Goal: Information Seeking & Learning: Find specific fact

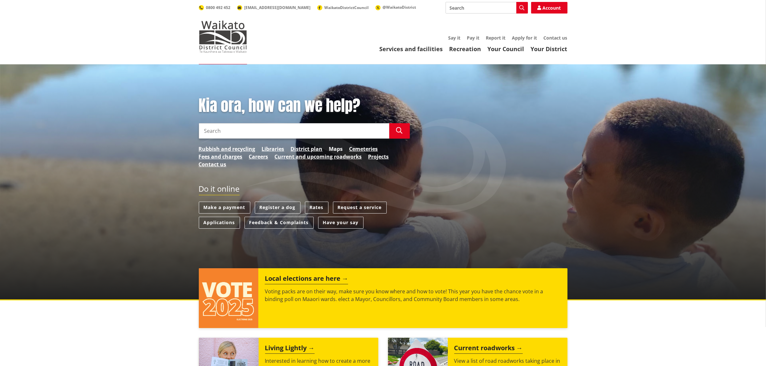
click at [334, 149] on link "Maps" at bounding box center [336, 149] width 14 height 8
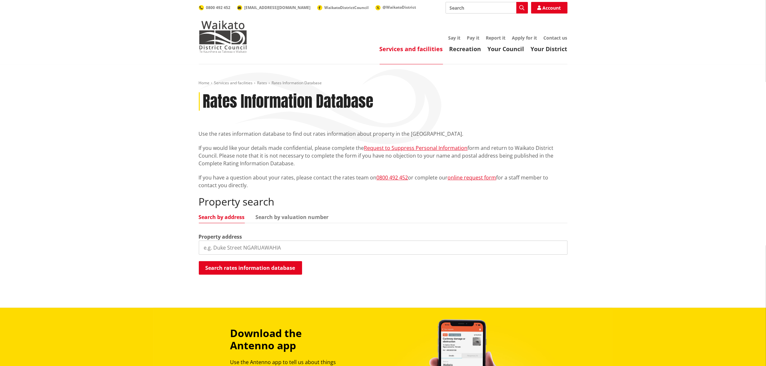
click at [229, 246] on input "search" at bounding box center [383, 248] width 369 height 14
click at [233, 267] on button "Search rates information database" at bounding box center [250, 268] width 103 height 14
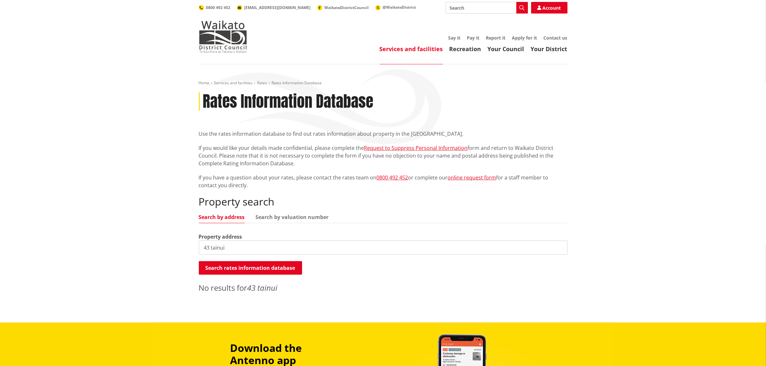
drag, startPoint x: 208, startPoint y: 249, endPoint x: 197, endPoint y: 250, distance: 10.4
click at [197, 250] on div "Home Services and facilities Rates Rates Information Database Rates Information…" at bounding box center [383, 188] width 378 height 217
click at [241, 248] on input "tainui" at bounding box center [383, 248] width 369 height 14
click at [238, 247] on input "tainui rd" at bounding box center [383, 248] width 369 height 14
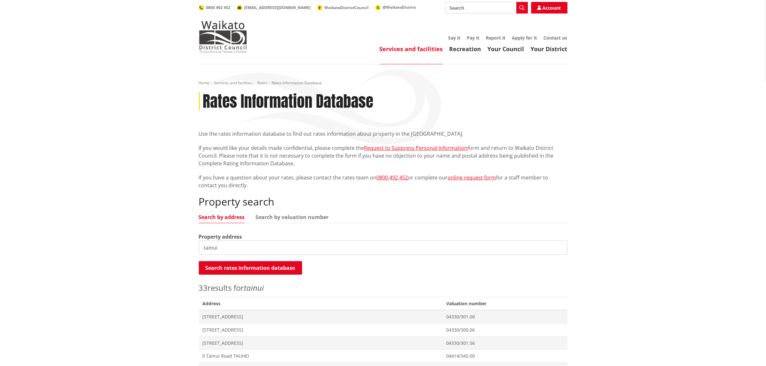
click at [231, 245] on input "tainui" at bounding box center [383, 248] width 369 height 14
type input "tainui road"
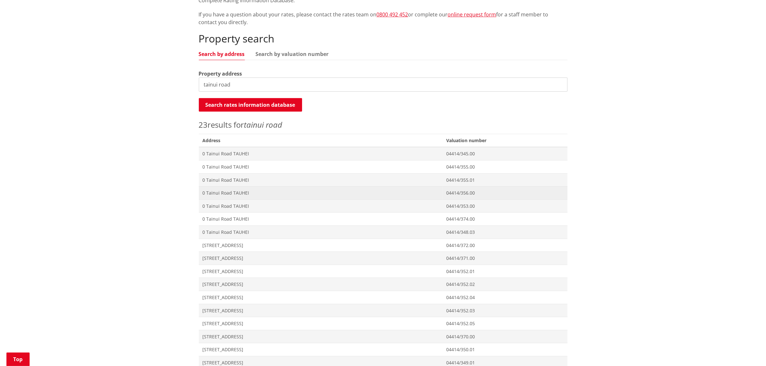
scroll to position [134, 0]
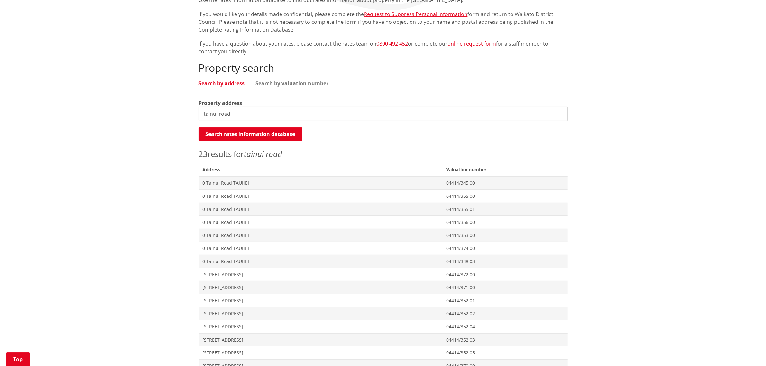
click at [439, 113] on input "tainui road" at bounding box center [383, 114] width 369 height 14
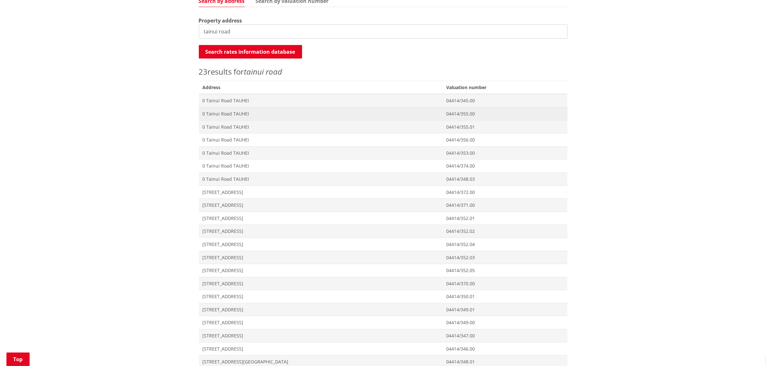
scroll to position [67, 0]
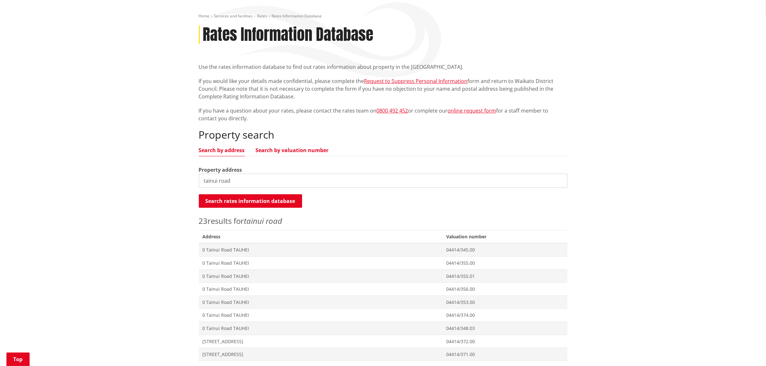
click at [272, 149] on link "Search by valuation number" at bounding box center [292, 150] width 73 height 5
drag, startPoint x: 231, startPoint y: 181, endPoint x: 194, endPoint y: 185, distance: 36.9
click at [195, 185] on div "Home Services and facilities Rates Rates Information Database Rates Information…" at bounding box center [383, 282] width 378 height 537
paste input "04414/357.10"
type input "04414/357.10"
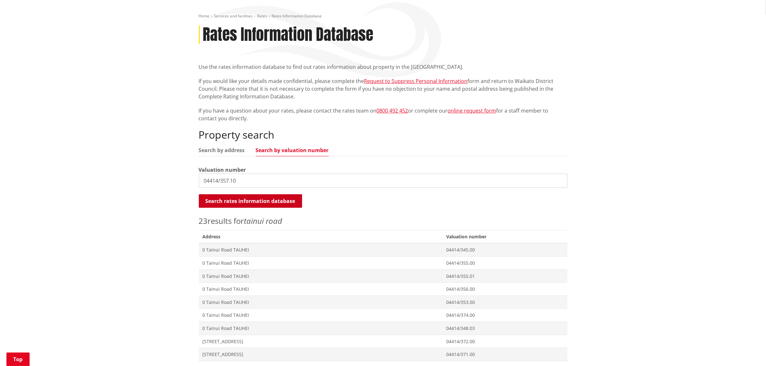
click at [259, 200] on button "Search rates information database" at bounding box center [250, 201] width 103 height 14
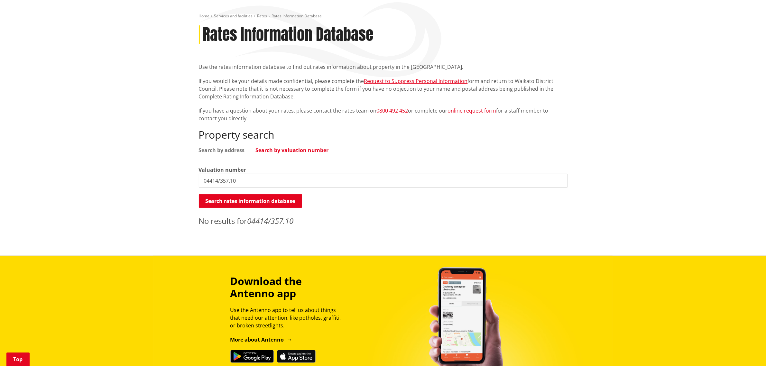
drag, startPoint x: 242, startPoint y: 179, endPoint x: 176, endPoint y: 181, distance: 65.3
click at [176, 181] on div "Home Services and facilities Rates Rates Information Database Rates Information…" at bounding box center [383, 126] width 766 height 258
paste input "2027380"
type input "2027380"
drag, startPoint x: 224, startPoint y: 181, endPoint x: 181, endPoint y: 182, distance: 42.5
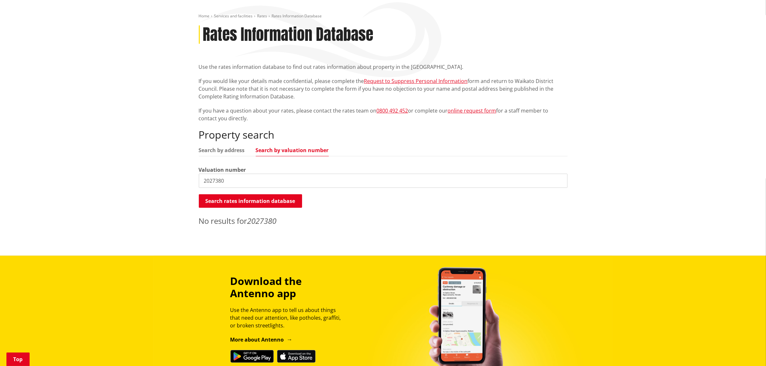
click at [181, 182] on div "Home Services and facilities Rates Rates Information Database Rates Information…" at bounding box center [383, 126] width 766 height 258
paste input "2748621"
type input "2748621"
